Goal: Check status: Check status

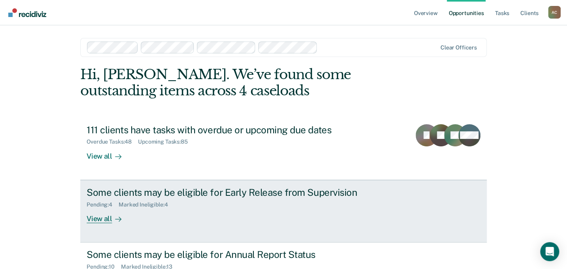
click at [104, 218] on div "View all" at bounding box center [109, 214] width 44 height 15
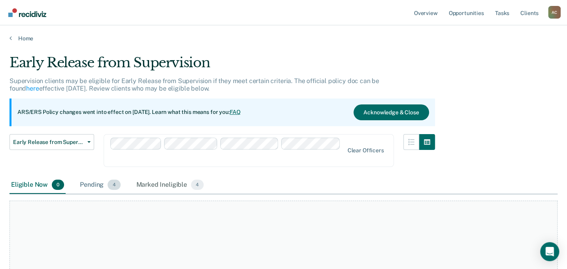
click at [101, 176] on div "Pending 4" at bounding box center [99, 184] width 43 height 17
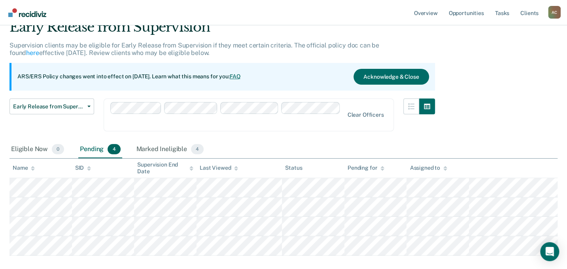
scroll to position [36, 0]
click at [90, 103] on button "Early Release from Supervision" at bounding box center [51, 106] width 85 height 16
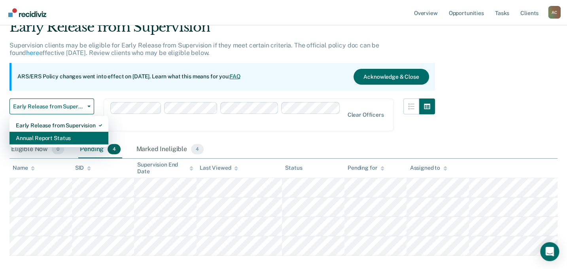
click at [81, 134] on div "Annual Report Status" at bounding box center [59, 138] width 86 height 13
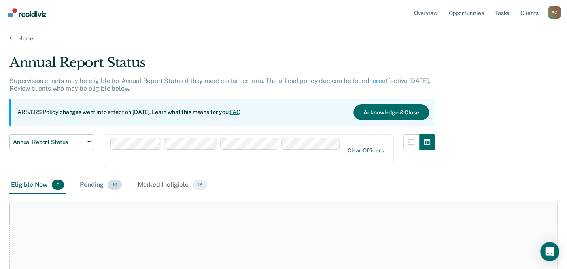
click at [93, 176] on div "Pending 10" at bounding box center [100, 184] width 45 height 17
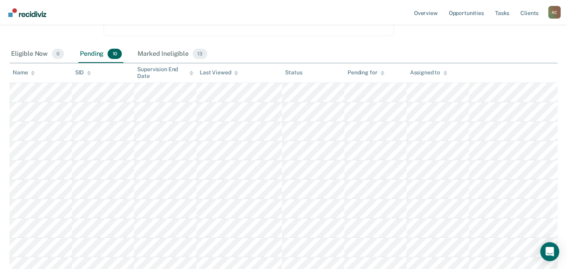
scroll to position [143, 0]
